Goal: Information Seeking & Learning: Find specific fact

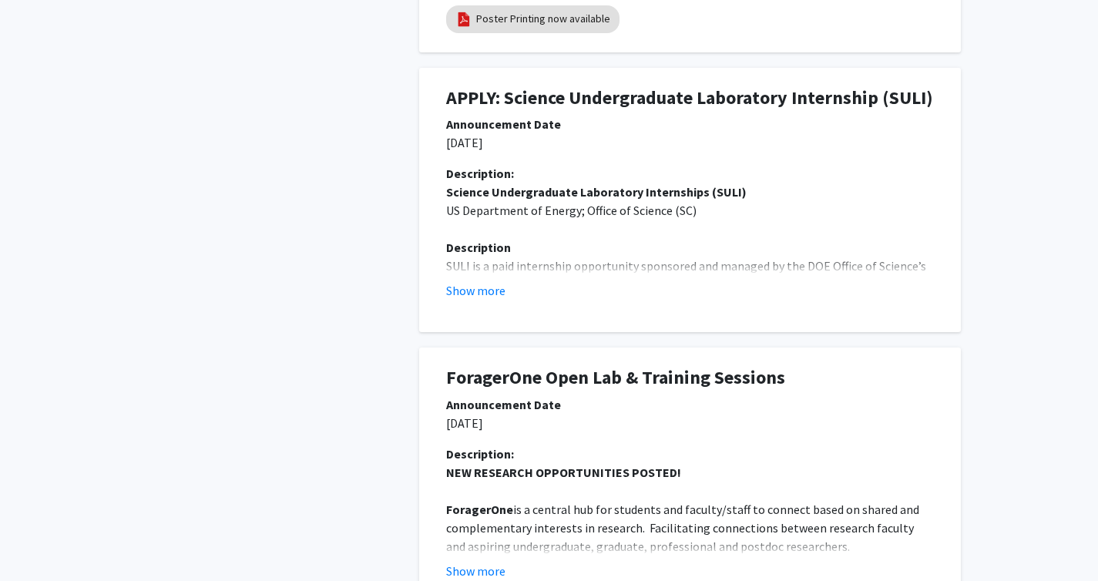
scroll to position [783, 0]
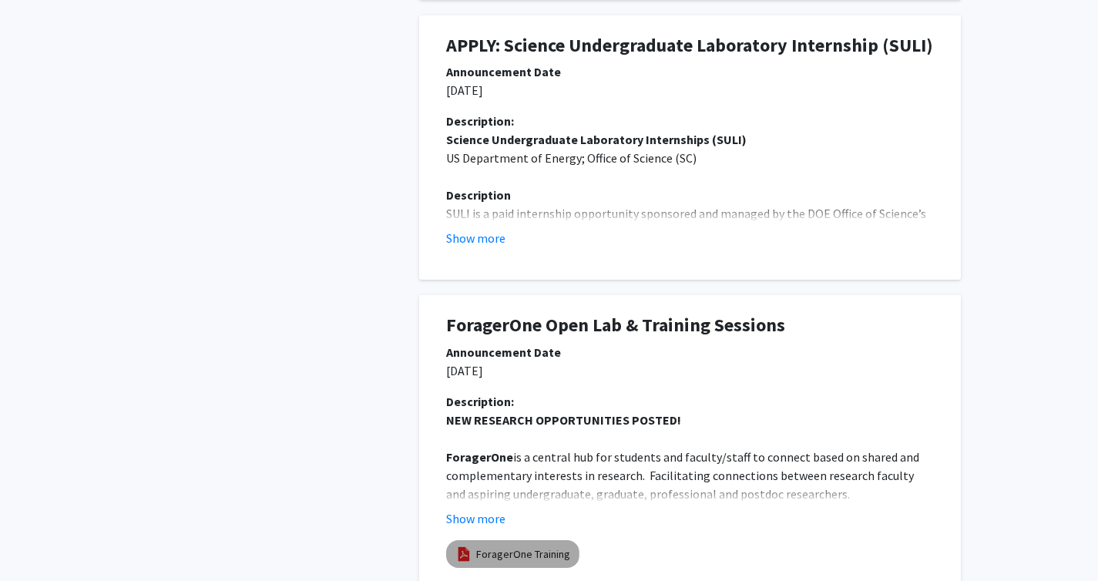
click at [490, 546] on link "ForagerOne Training" at bounding box center [523, 554] width 94 height 16
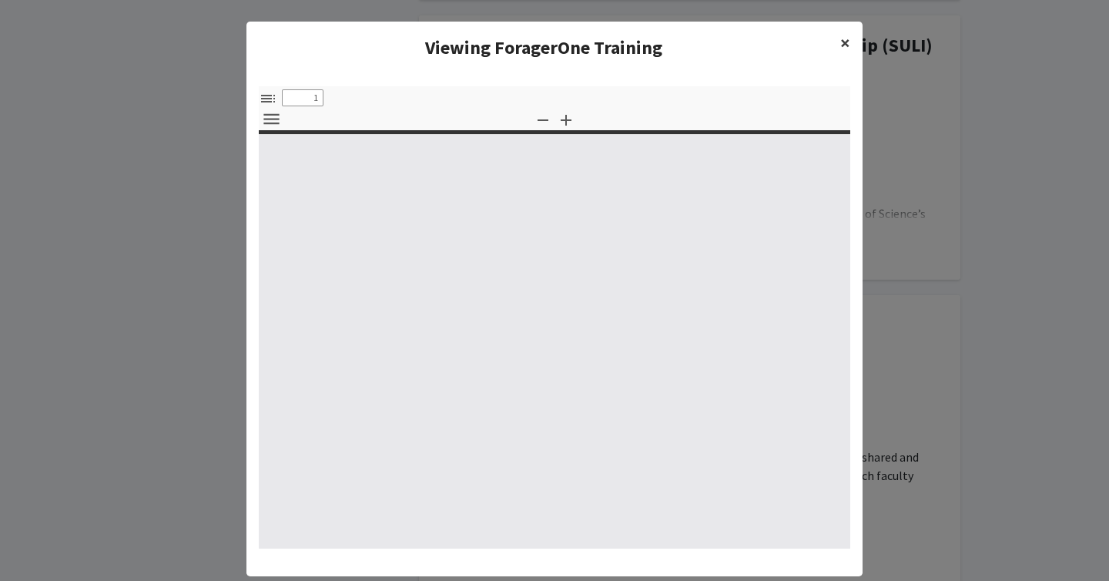
click at [841, 45] on span "×" at bounding box center [846, 43] width 10 height 24
type input "0"
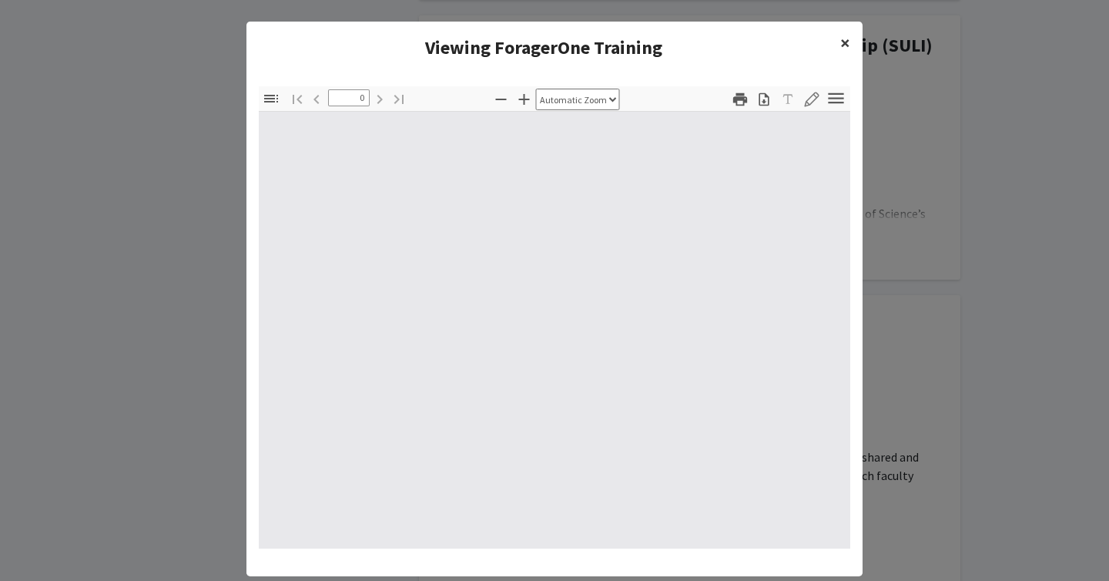
select select "custom"
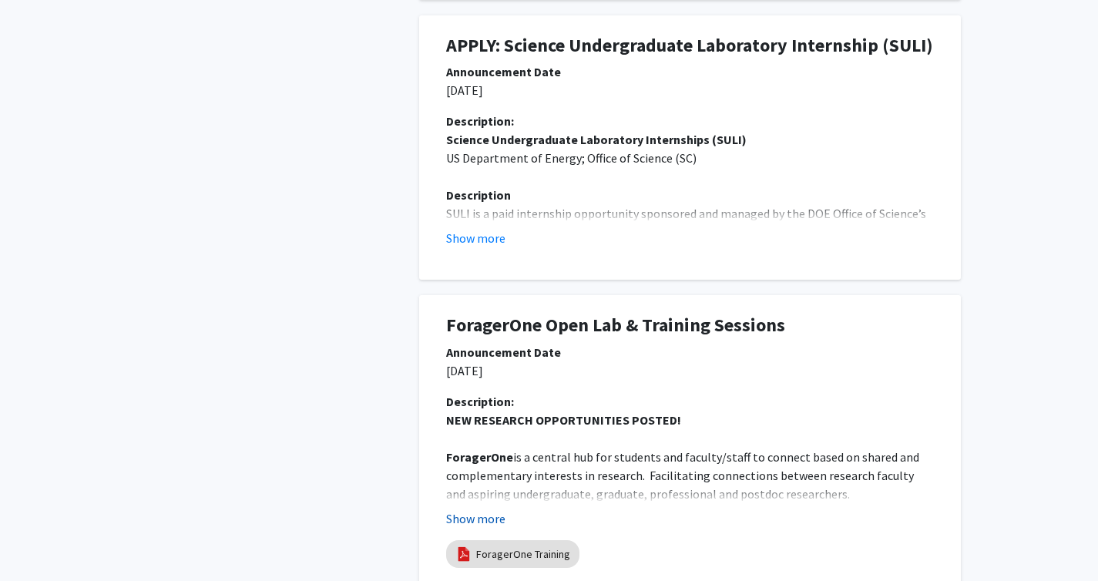
click at [500, 509] on button "Show more" at bounding box center [475, 518] width 59 height 18
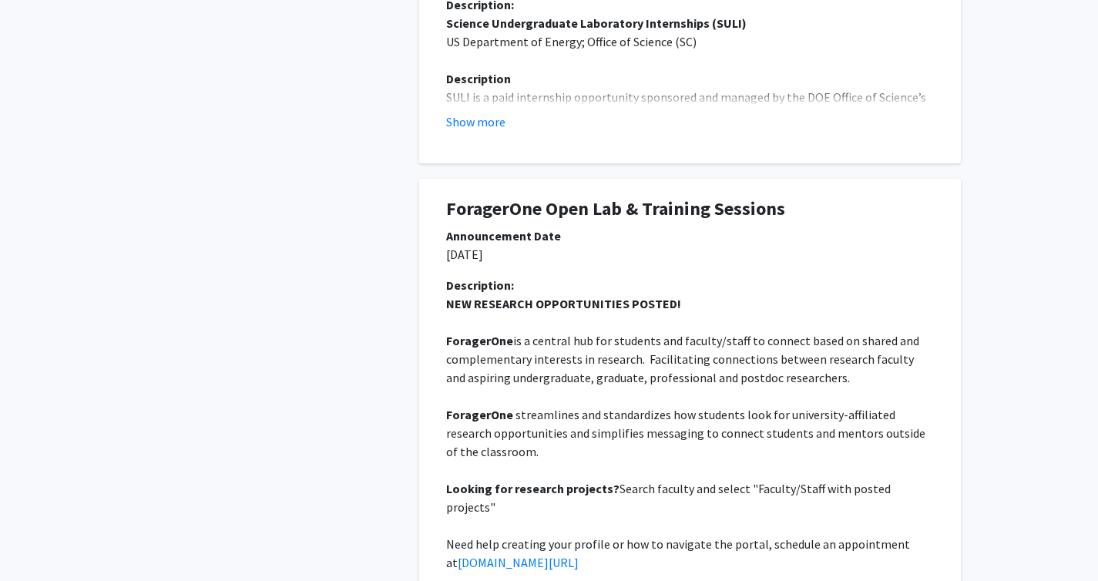
scroll to position [915, 0]
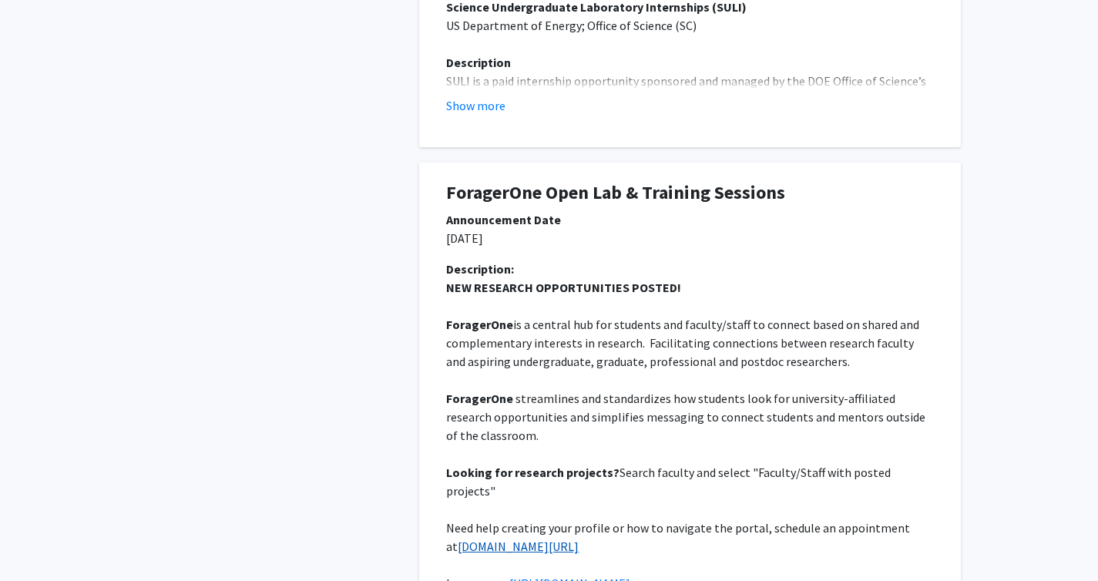
click at [530, 539] on link "tinyurl.com/ukyOURadvising" at bounding box center [518, 546] width 121 height 15
click at [559, 576] on link "https://our.uky.edu/ForagerOne" at bounding box center [569, 583] width 121 height 15
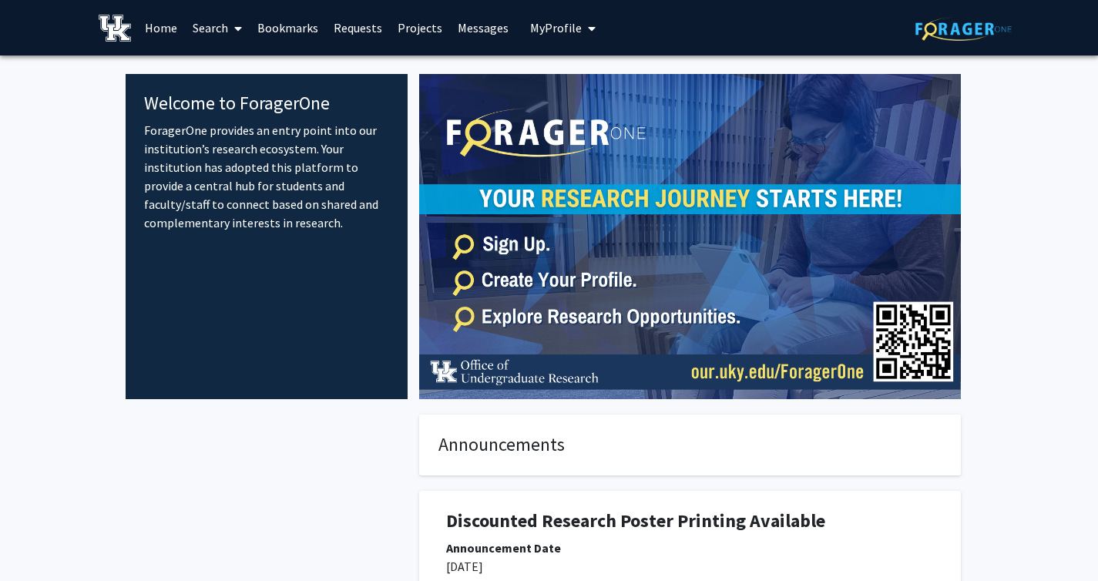
scroll to position [986, 0]
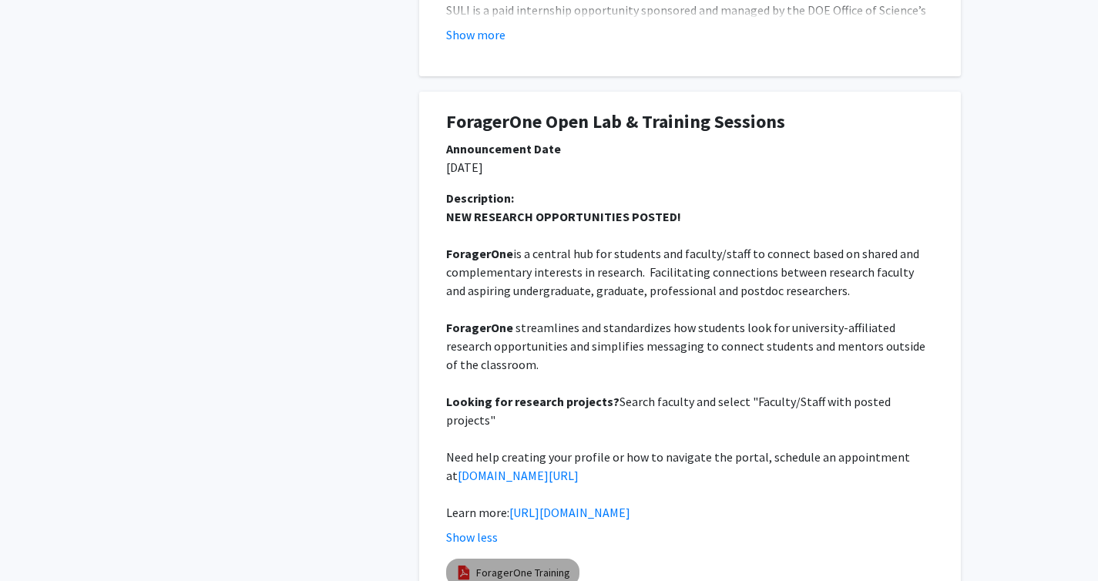
click at [553, 565] on link "ForagerOne Training" at bounding box center [523, 573] width 94 height 16
select select "custom"
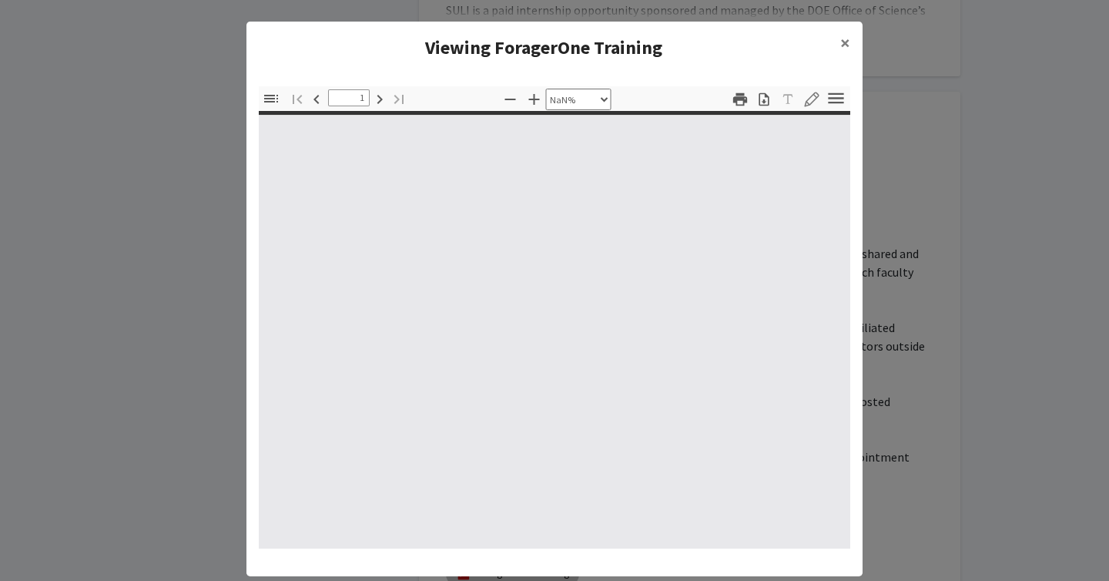
type input "0"
select select "custom"
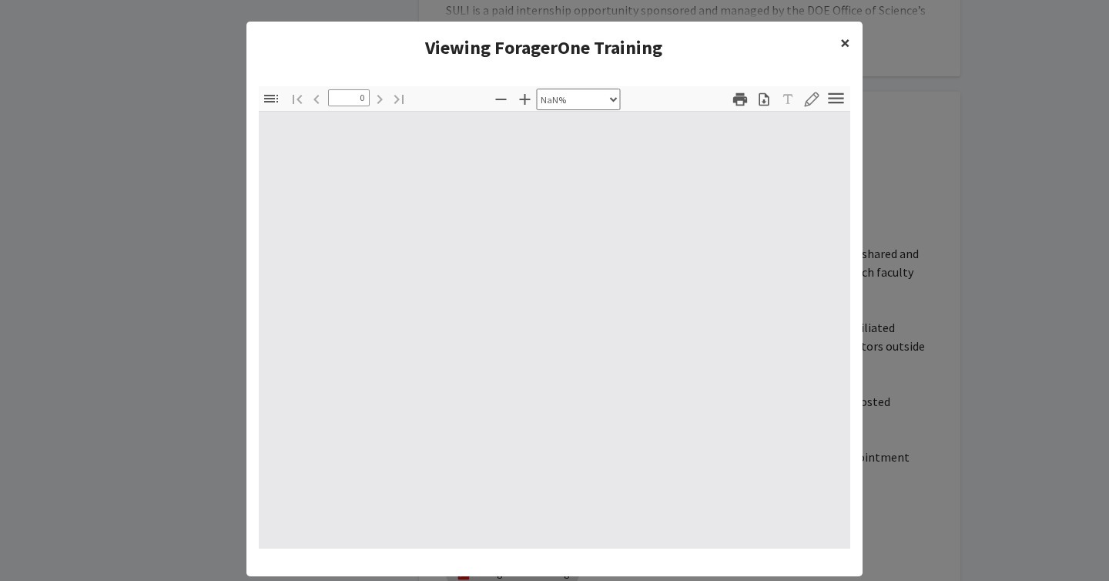
click at [844, 45] on span "×" at bounding box center [846, 43] width 10 height 24
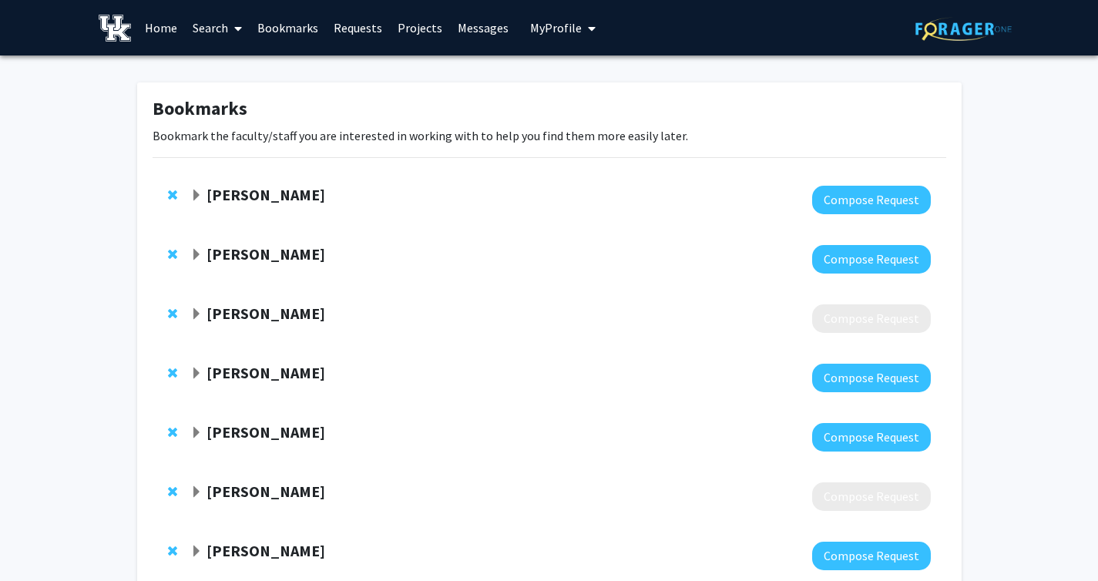
scroll to position [440, 0]
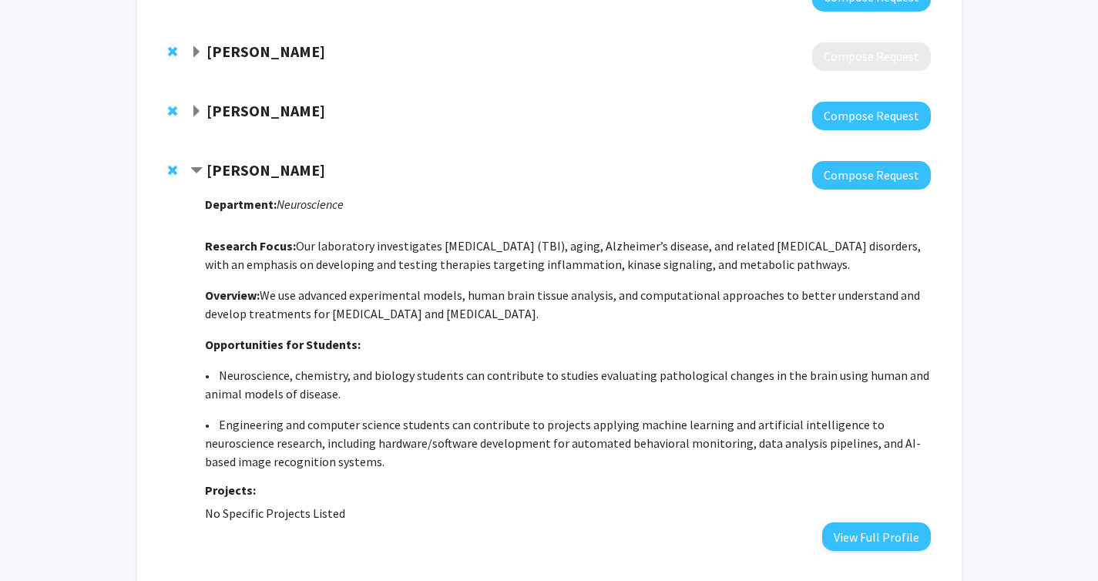
click at [230, 166] on strong "[PERSON_NAME]" at bounding box center [265, 169] width 119 height 19
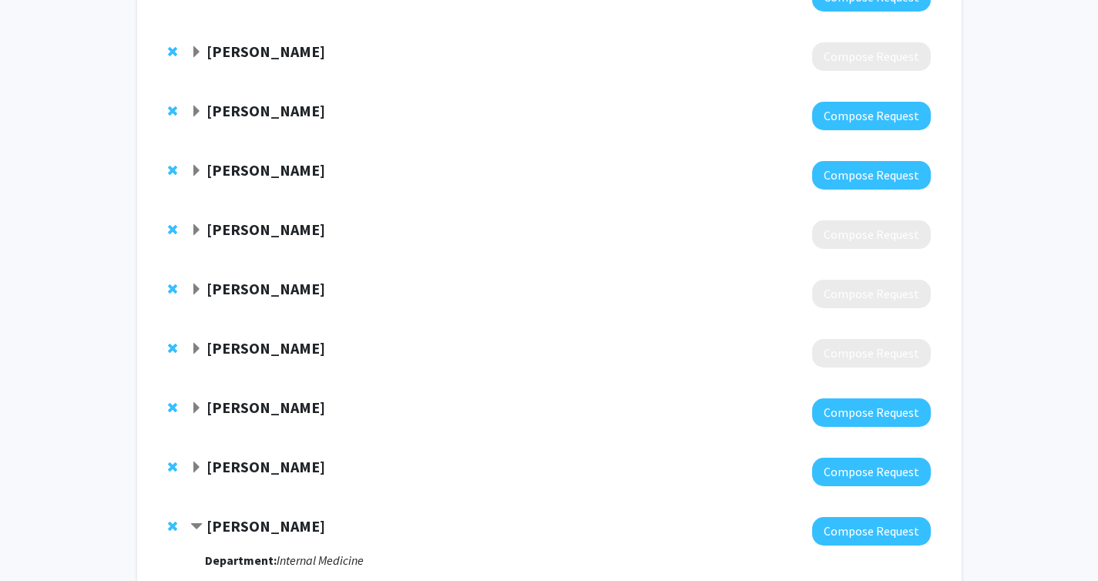
click at [230, 166] on strong "[PERSON_NAME]" at bounding box center [265, 169] width 119 height 19
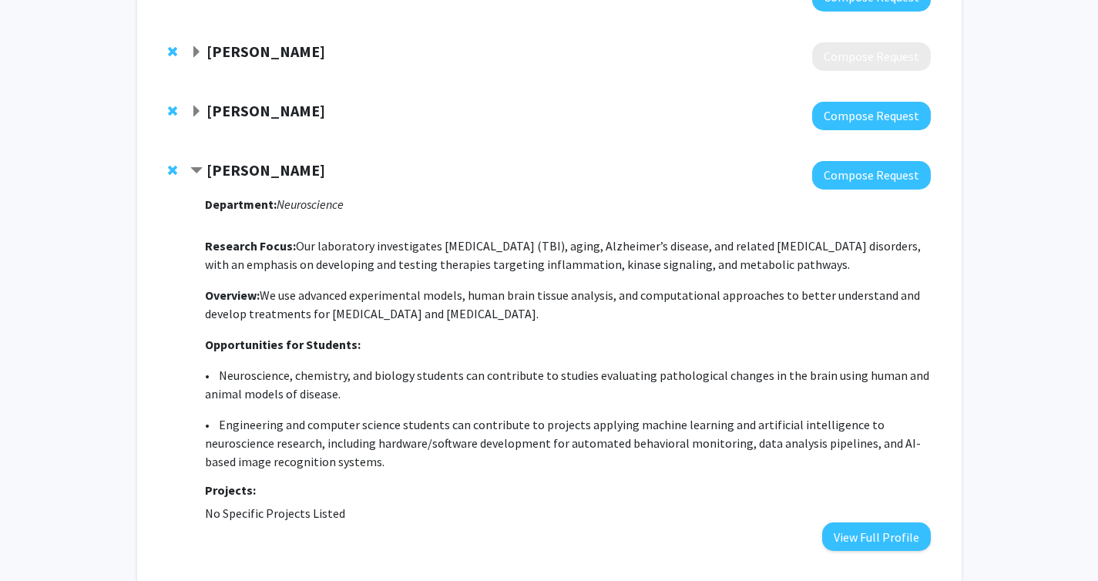
click at [233, 176] on strong "[PERSON_NAME]" at bounding box center [265, 169] width 119 height 19
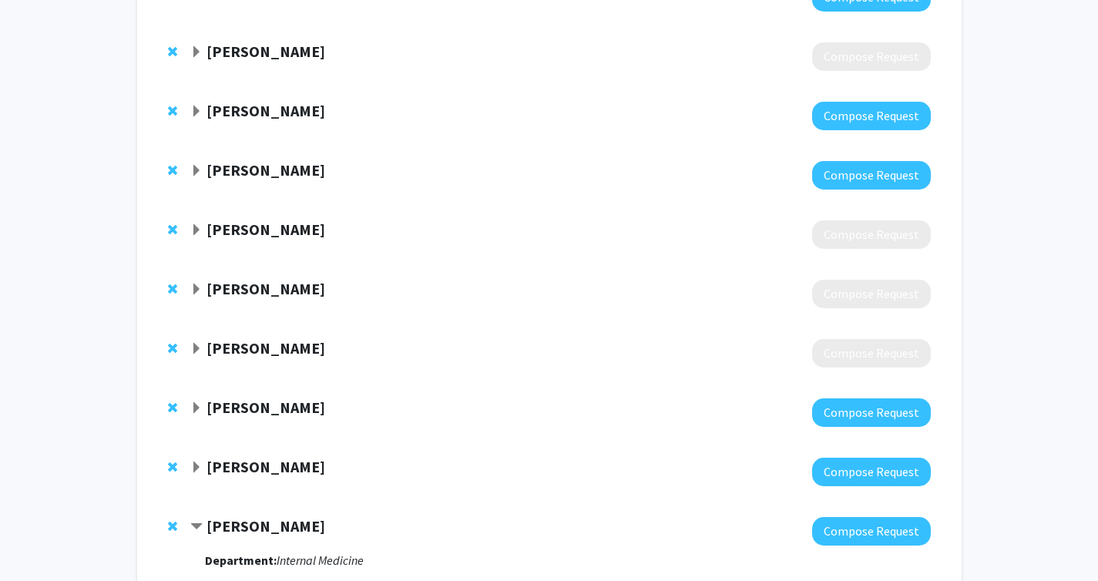
click at [209, 170] on strong "[PERSON_NAME]" at bounding box center [265, 169] width 119 height 19
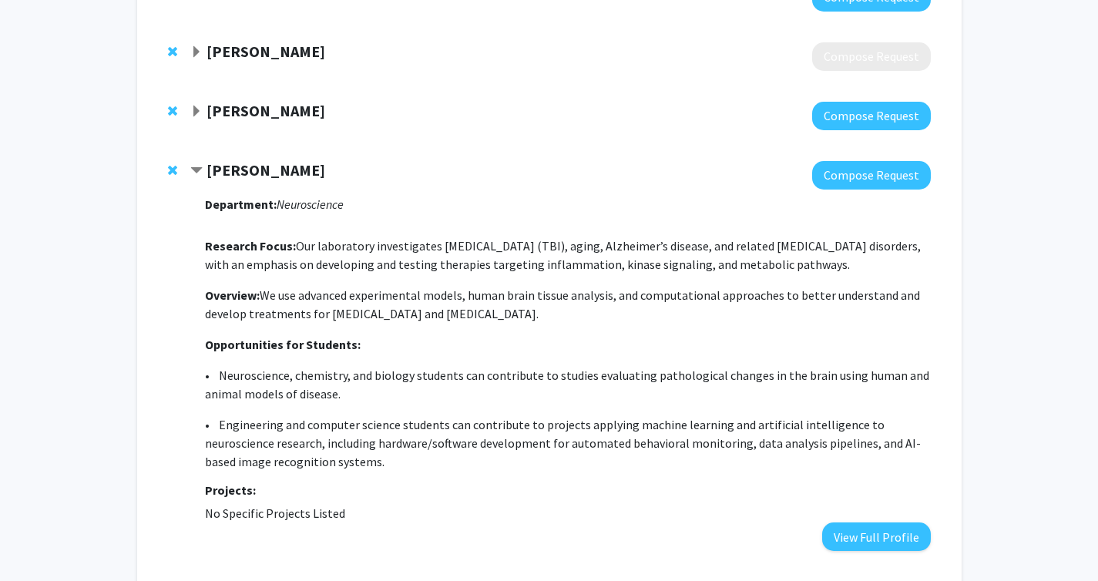
drag, startPoint x: 206, startPoint y: 167, endPoint x: 347, endPoint y: 168, distance: 141.0
click at [347, 168] on div "[PERSON_NAME]" at bounding box center [356, 170] width 333 height 19
copy strong "[PERSON_NAME]"
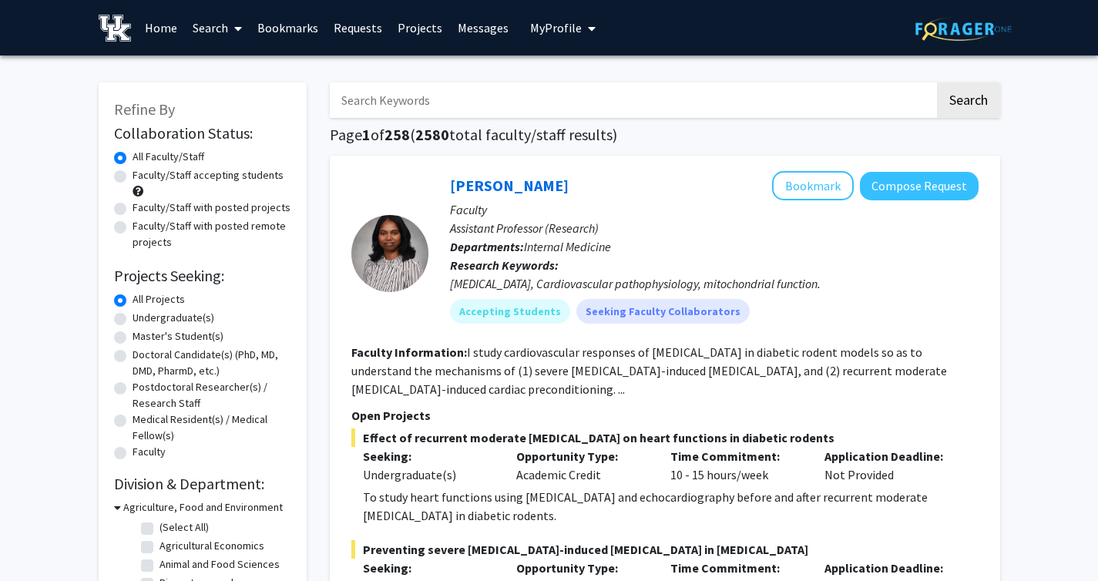
click at [279, 32] on link "Bookmarks" at bounding box center [288, 28] width 76 height 54
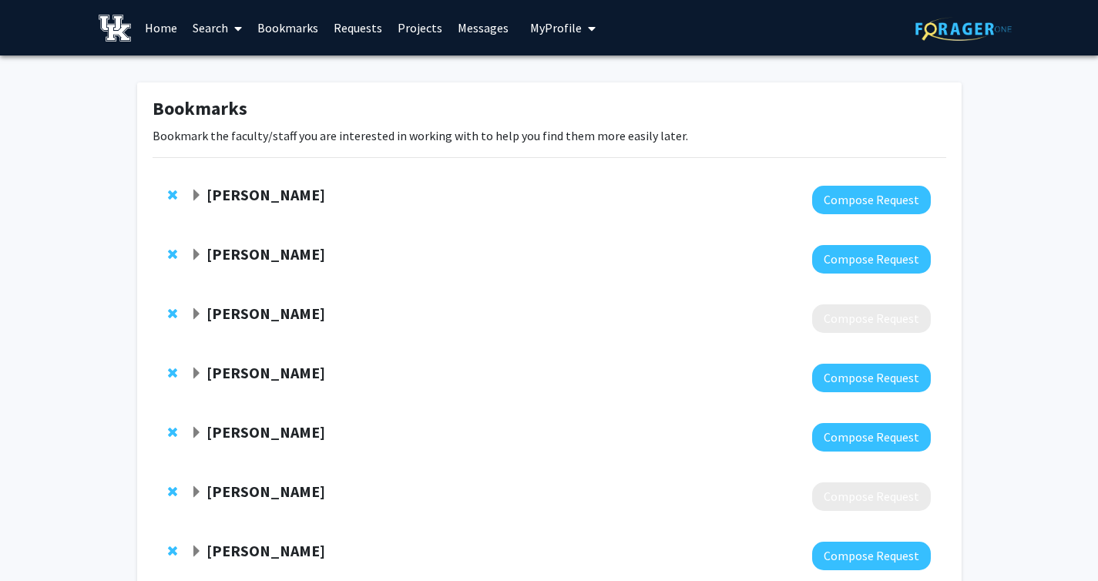
click at [290, 32] on link "Bookmarks" at bounding box center [288, 28] width 76 height 54
click at [165, 32] on link "Home" at bounding box center [161, 28] width 48 height 54
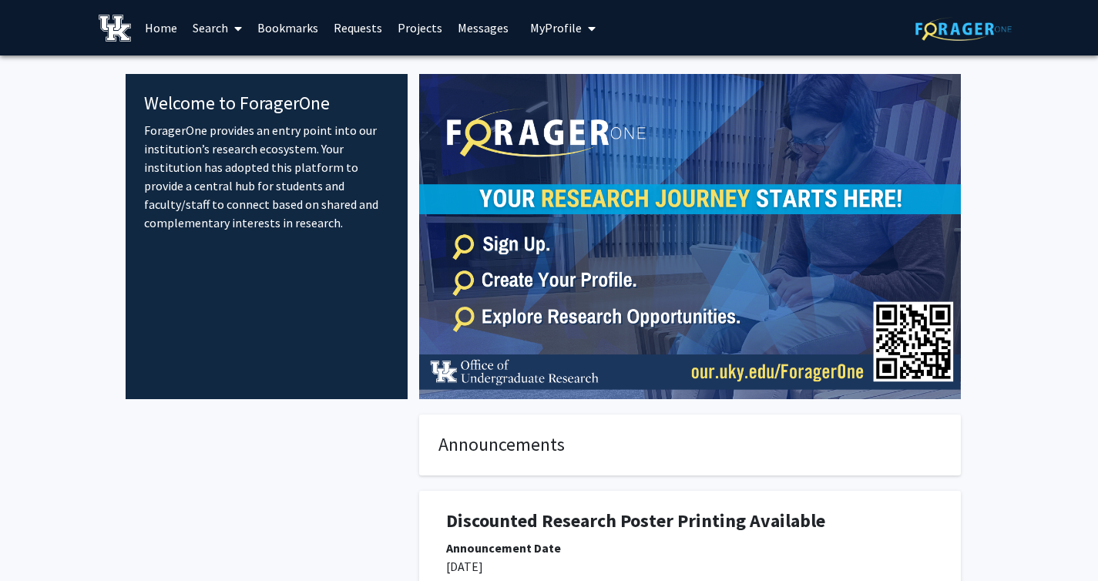
click at [210, 32] on link "Search" at bounding box center [217, 28] width 65 height 54
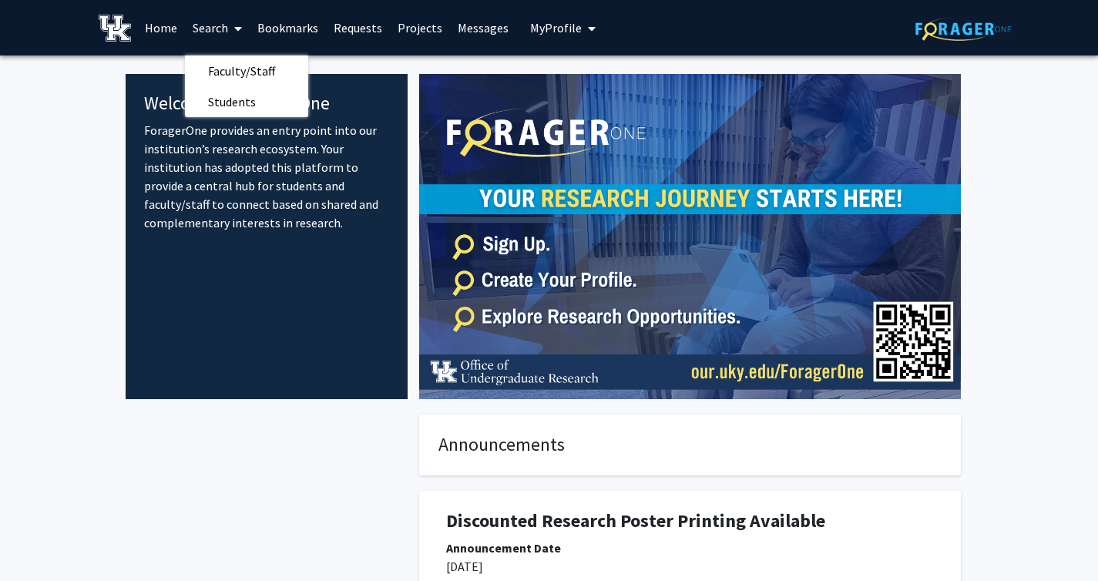
click at [210, 32] on link "Search" at bounding box center [217, 28] width 65 height 54
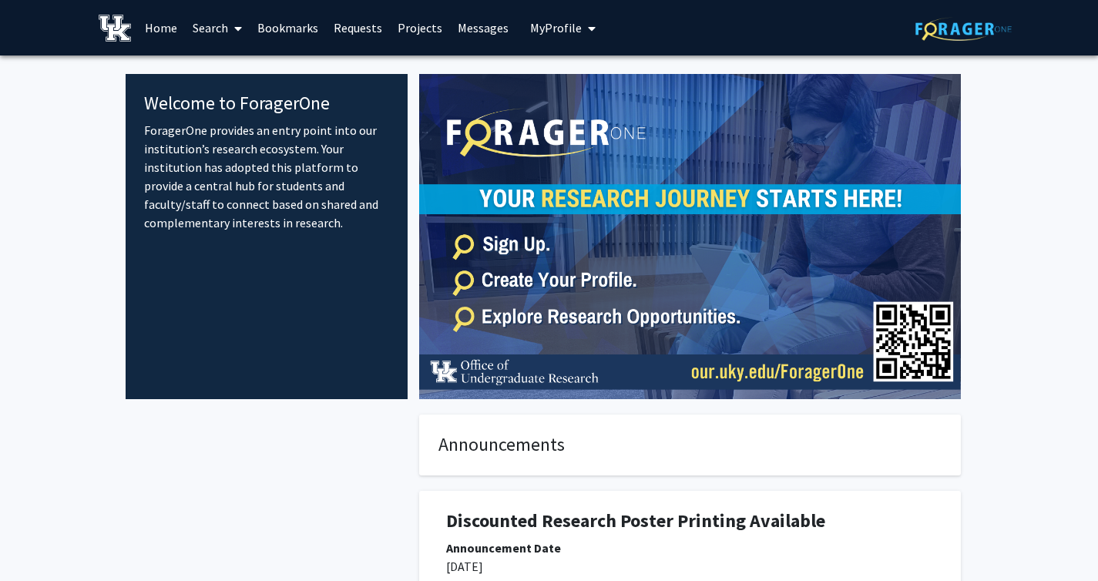
click at [210, 24] on link "Search" at bounding box center [217, 28] width 65 height 54
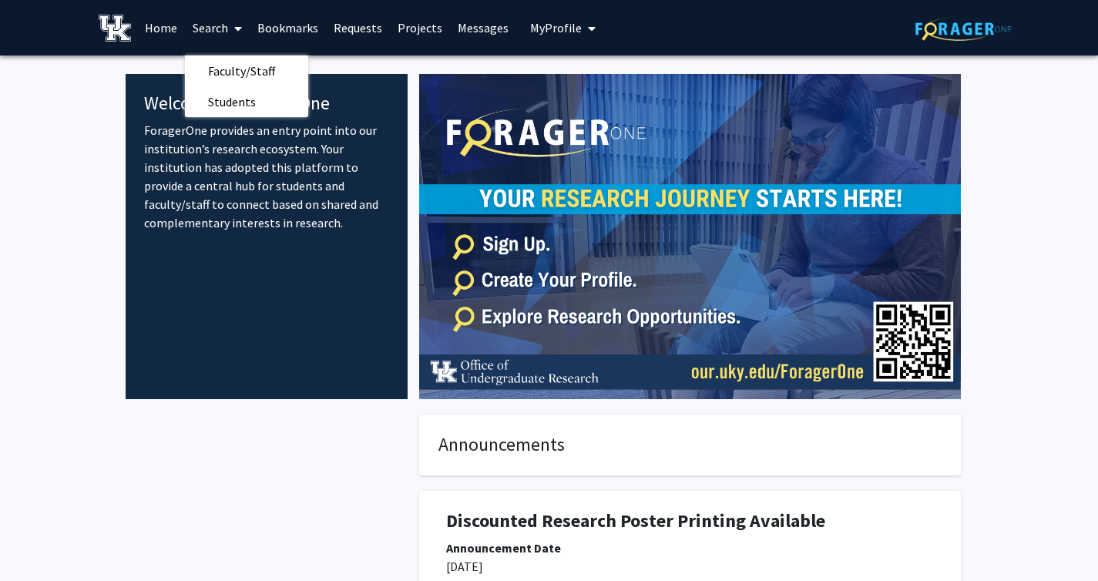
click at [264, 16] on link "Bookmarks" at bounding box center [288, 28] width 76 height 54
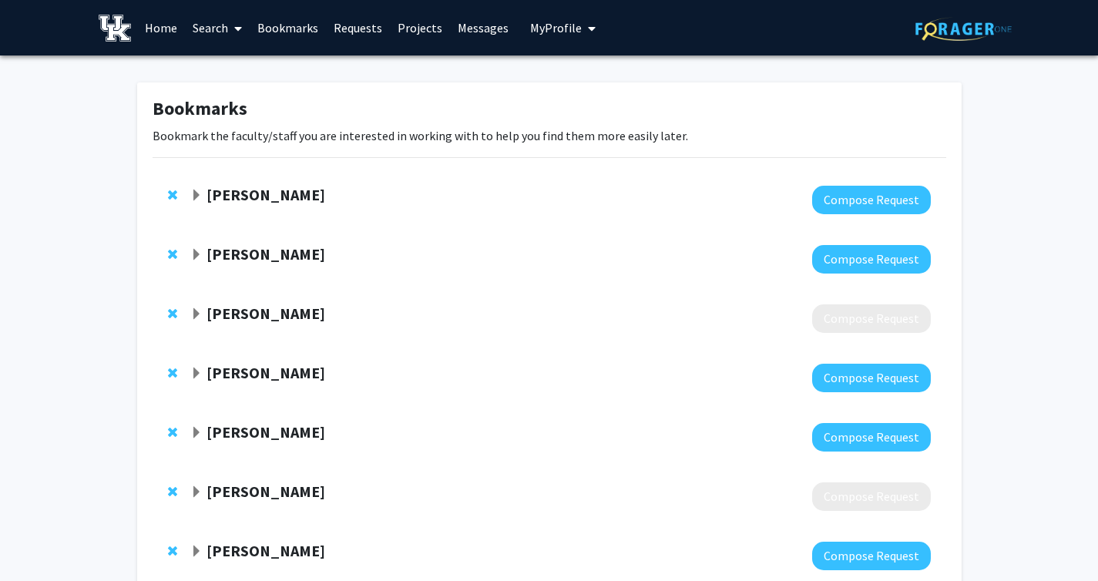
click at [376, 33] on link "Requests" at bounding box center [358, 28] width 64 height 54
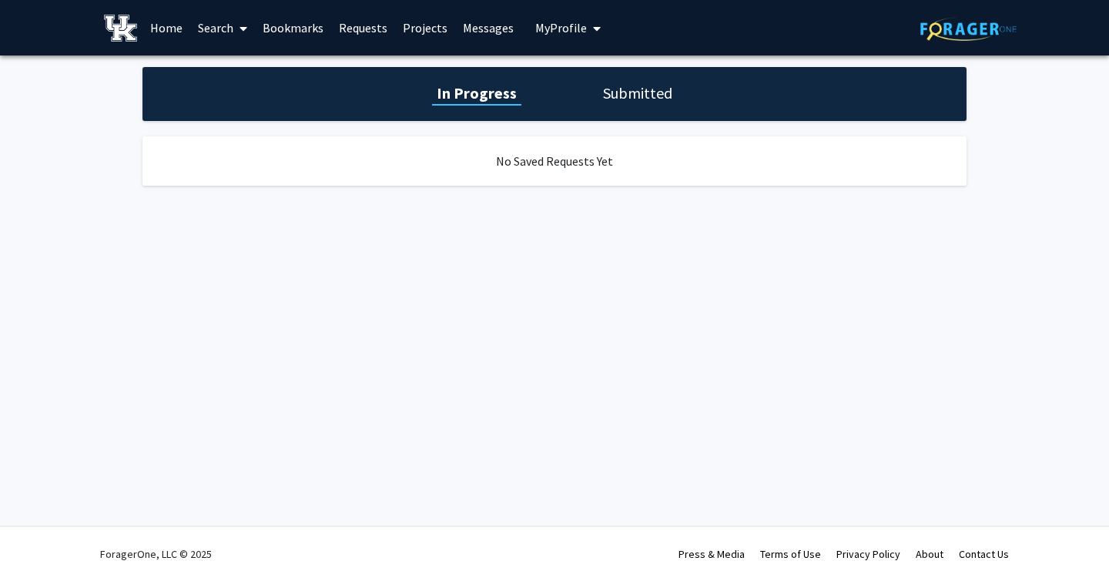
click at [429, 38] on link "Projects" at bounding box center [425, 28] width 60 height 54
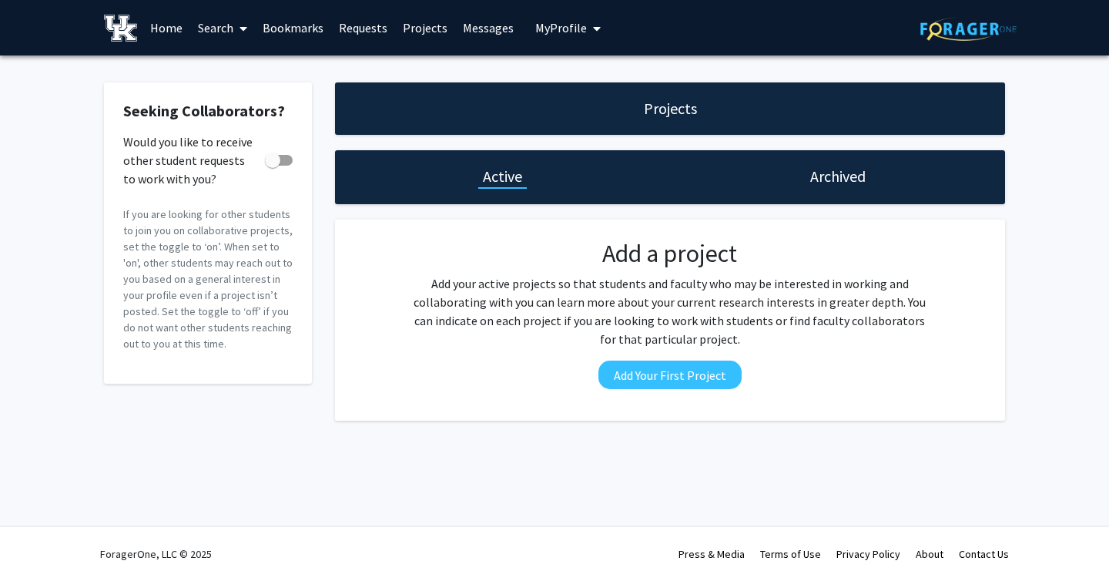
click at [468, 26] on link "Messages" at bounding box center [488, 28] width 66 height 54
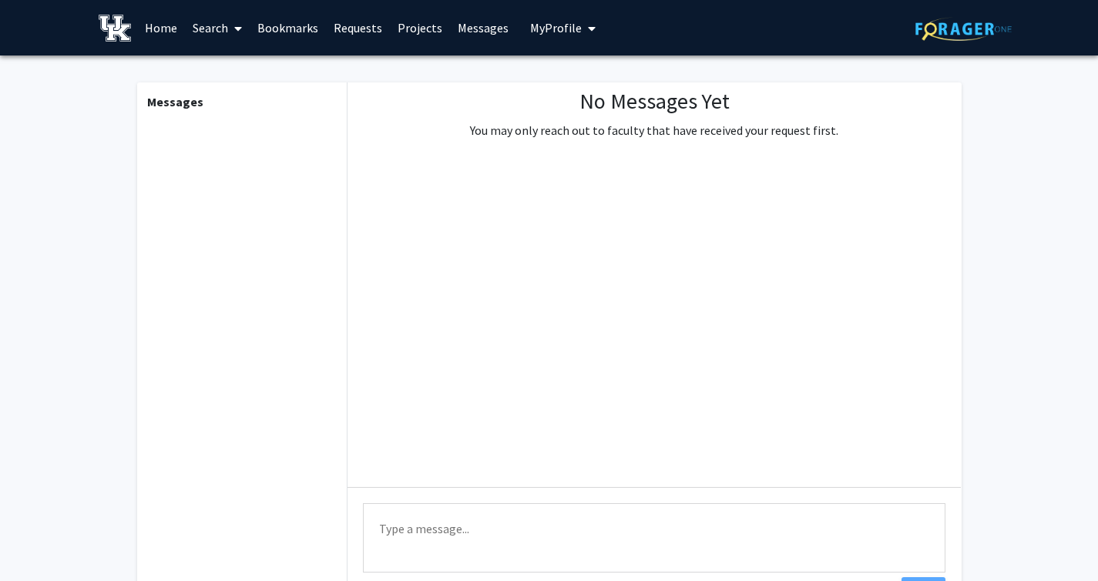
click at [549, 29] on span "My Profile" at bounding box center [556, 27] width 52 height 15
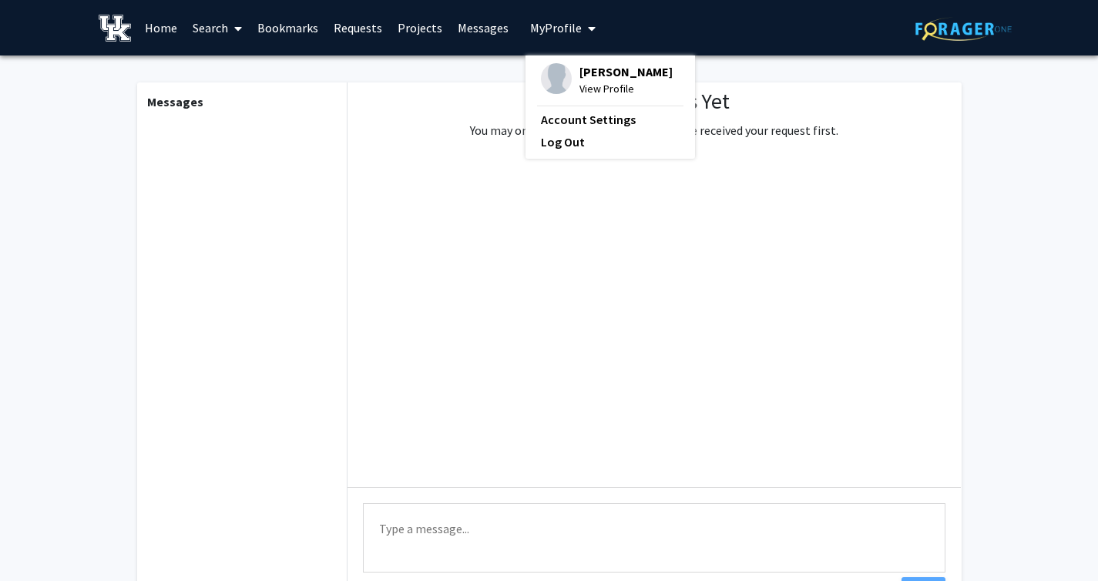
click at [584, 62] on div "[PERSON_NAME] View Profile Account Settings Log Out" at bounding box center [610, 106] width 170 height 103
click at [582, 72] on span "[PERSON_NAME]" at bounding box center [625, 71] width 93 height 17
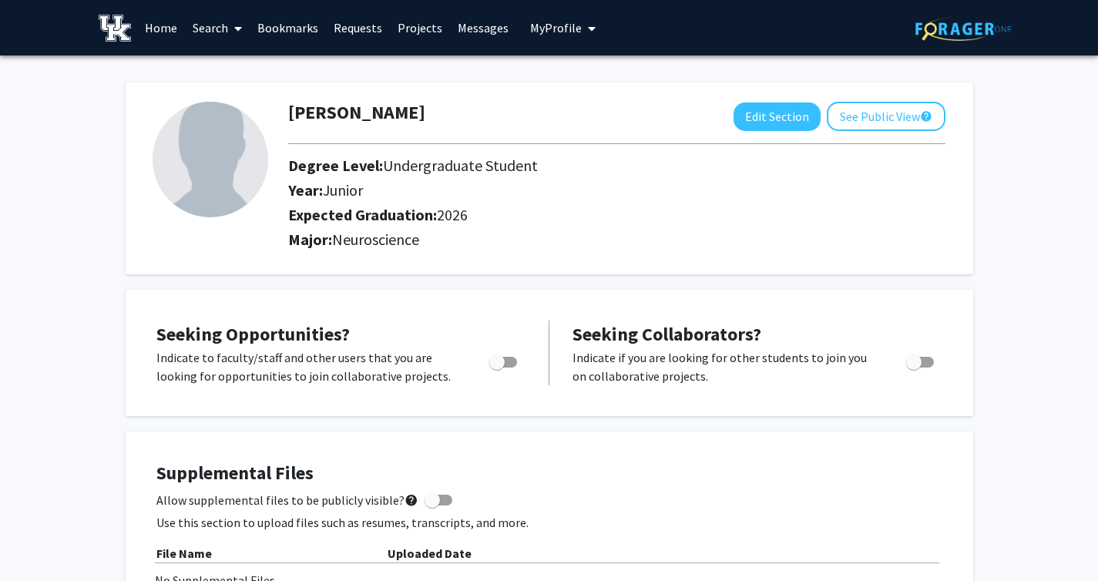
click at [212, 29] on link "Search" at bounding box center [217, 28] width 65 height 54
click at [227, 66] on span "Faculty/Staff" at bounding box center [241, 70] width 113 height 31
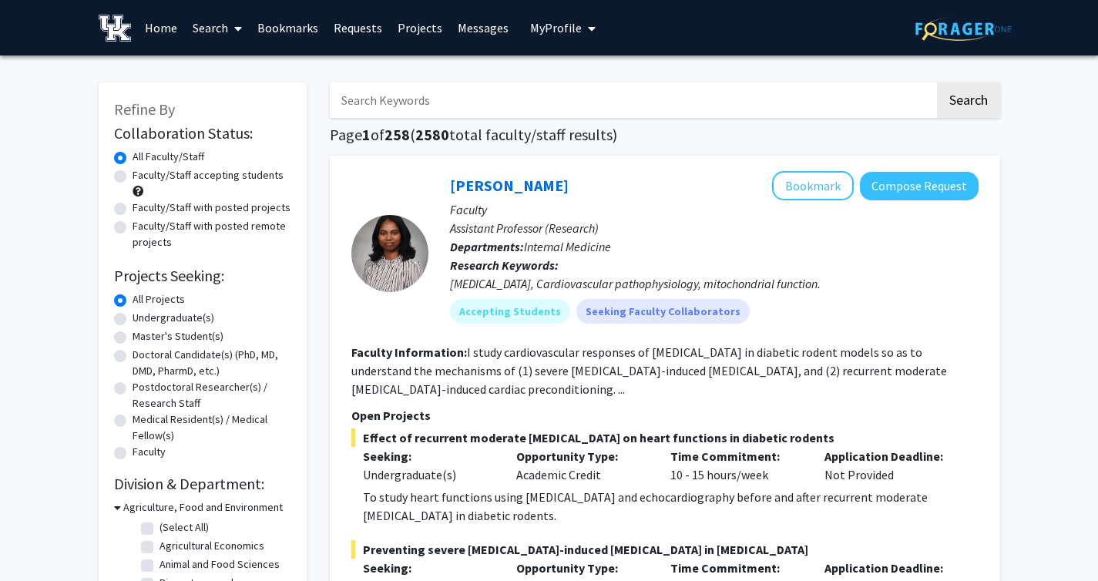
click at [444, 98] on input "Search Keywords" at bounding box center [632, 99] width 605 height 35
paste input "[PERSON_NAME]"
type input "[PERSON_NAME]"
click at [937, 82] on button "Search" at bounding box center [968, 99] width 63 height 35
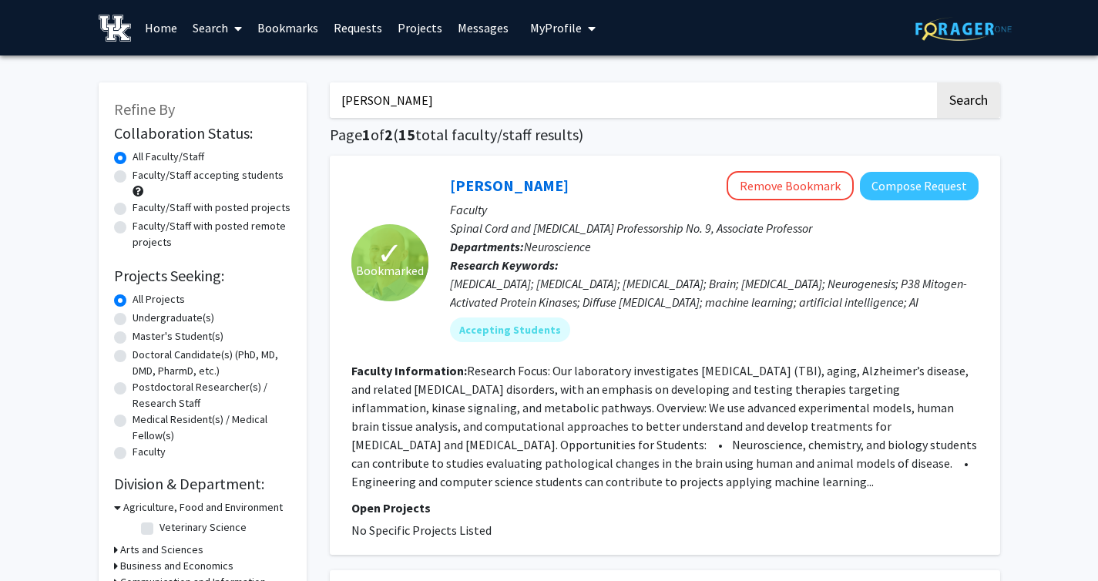
drag, startPoint x: 410, startPoint y: 390, endPoint x: 560, endPoint y: 381, distance: 150.5
click at [560, 381] on section "Faculty Information: Research Focus: Our laboratory investigates [MEDICAL_DATA]…" at bounding box center [664, 425] width 627 height 129
